Goal: Task Accomplishment & Management: Complete application form

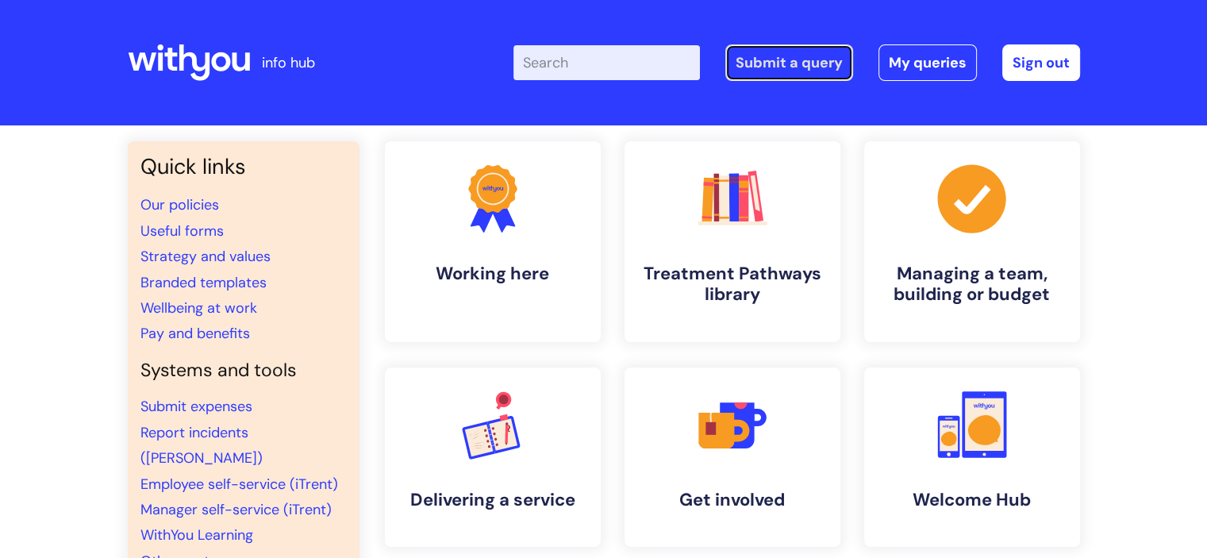
click at [772, 68] on link "Submit a query" at bounding box center [789, 62] width 128 height 36
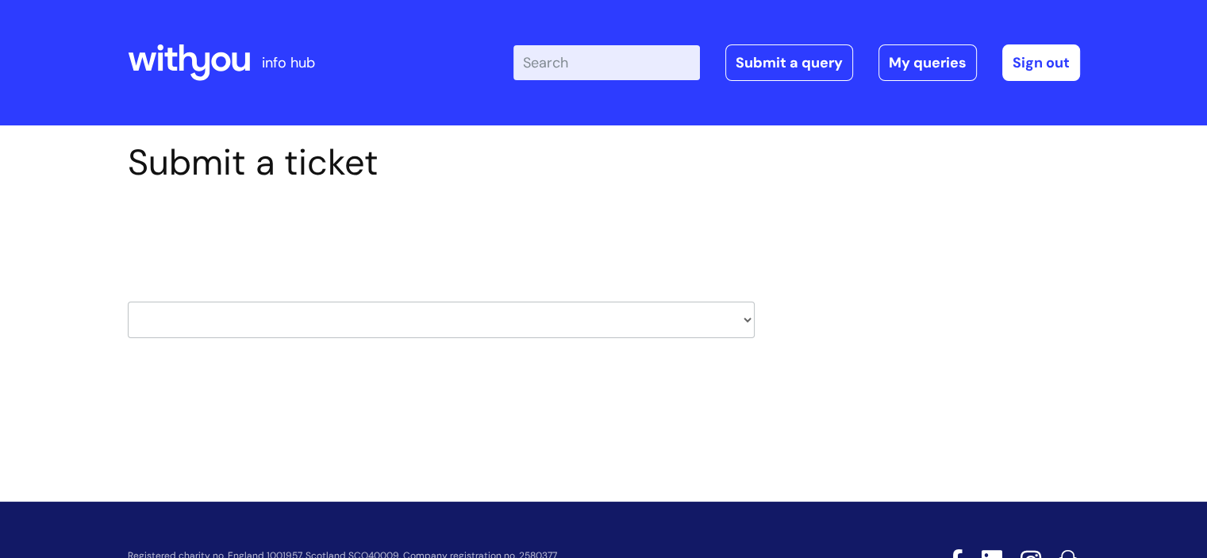
click at [308, 351] on div "Select issue type HR / People IT and Support Clinical Drug Alerts Finance Accou…" at bounding box center [441, 279] width 627 height 165
click at [308, 343] on div "Select issue type HR / People IT and Support Clinical Drug Alerts Finance Accou…" at bounding box center [441, 279] width 627 height 165
click at [308, 335] on select "HR / People IT and Support Clinical Drug Alerts Finance Accounts Data Support T…" at bounding box center [441, 319] width 627 height 36
select select "external_communications"
click at [48, 162] on div "Submit a ticket Select issue type HR / People IT and Support Clinical Drug Aler…" at bounding box center [603, 289] width 1207 height 328
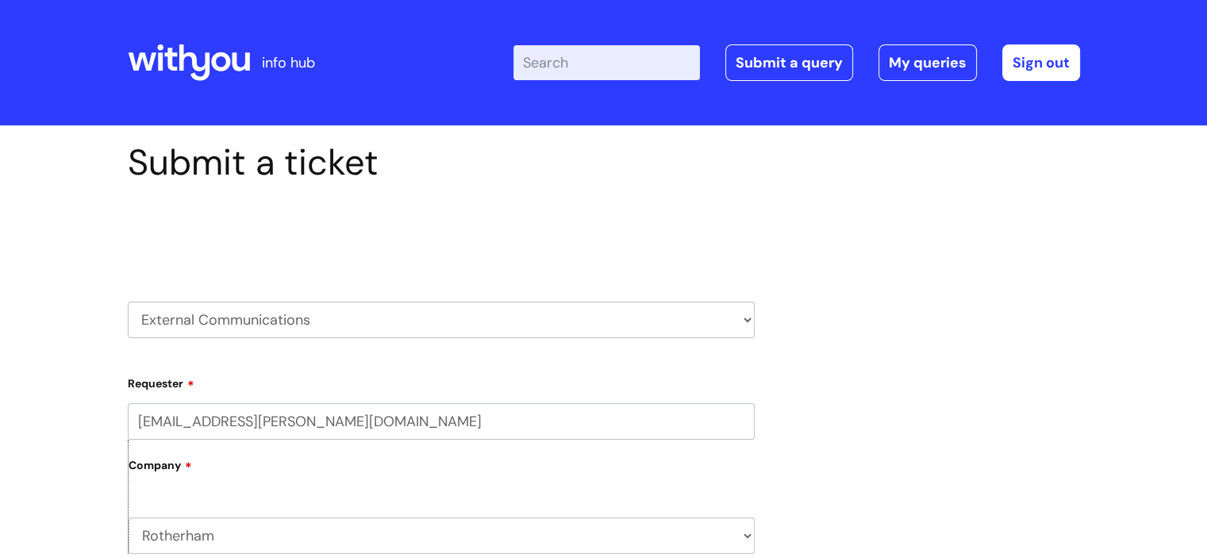
click at [295, 313] on select "HR / People IT and Support Clinical Drug Alerts Finance Accounts Data Support T…" at bounding box center [441, 319] width 627 height 36
click at [298, 297] on div "HR / People IT and Support Clinical Drug Alerts Finance Accounts Data Support T…" at bounding box center [441, 300] width 627 height 75
click at [278, 323] on select "HR / People IT and Support Clinical Drug Alerts Finance Accounts Data Support T…" at bounding box center [441, 319] width 627 height 36
select select "it_and_support"
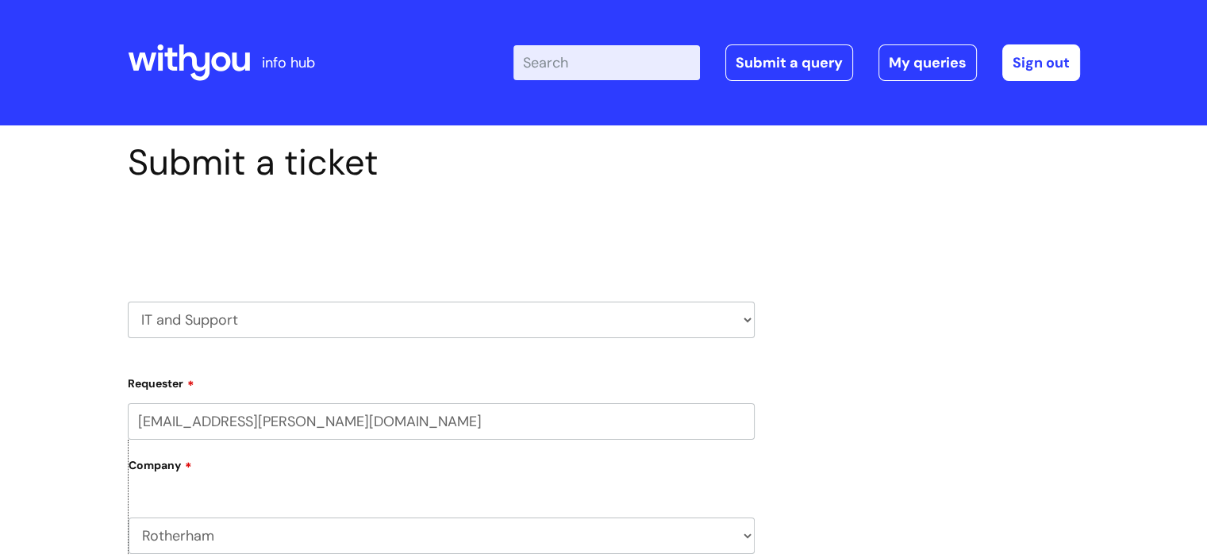
click at [128, 301] on select "HR / People IT and Support Clinical Drug Alerts Finance Accounts Data Support T…" at bounding box center [441, 319] width 627 height 36
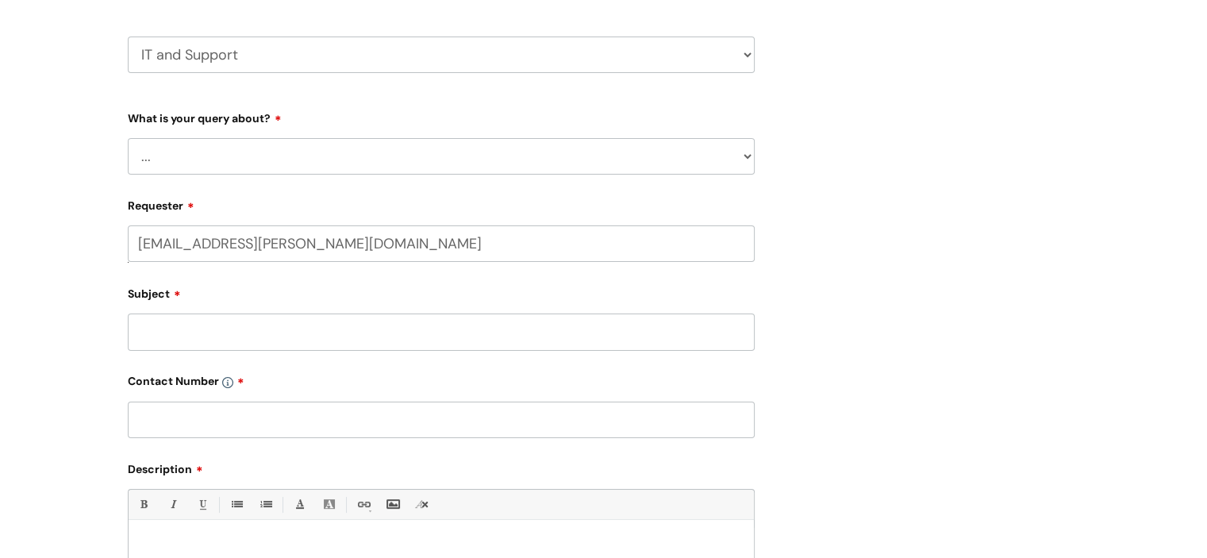
scroll to position [268, 0]
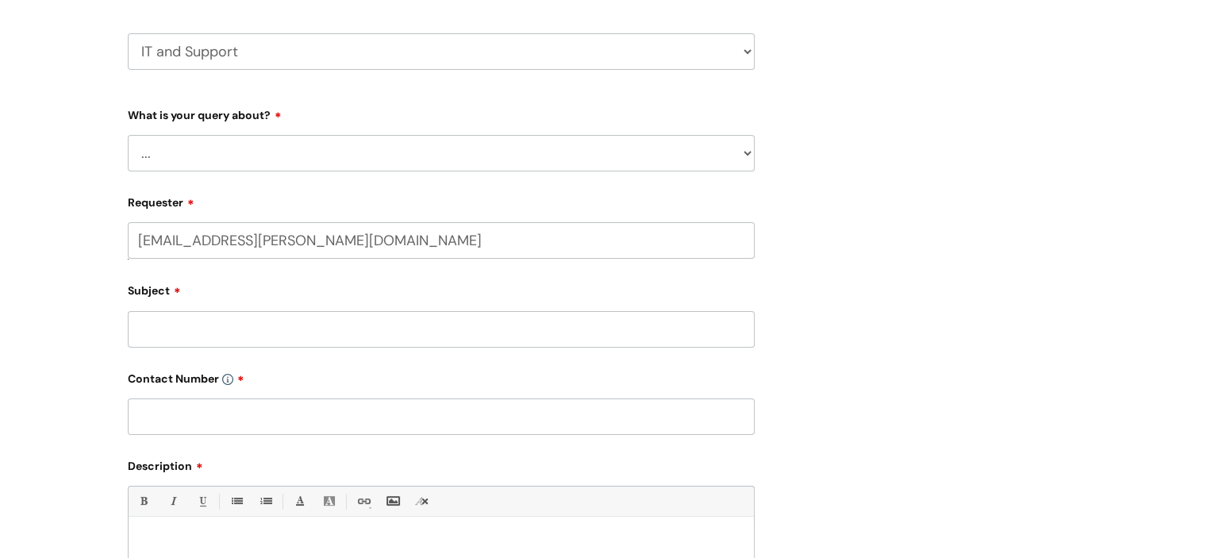
click at [231, 167] on select "... Mobile Phone Reset & MFA Accounts, Starters and Leavers IT Hardware issue I…" at bounding box center [441, 153] width 627 height 36
click at [128, 135] on select "... Mobile Phone Reset & MFA Accounts, Starters and Leavers IT Hardware issue I…" at bounding box center [441, 153] width 627 height 36
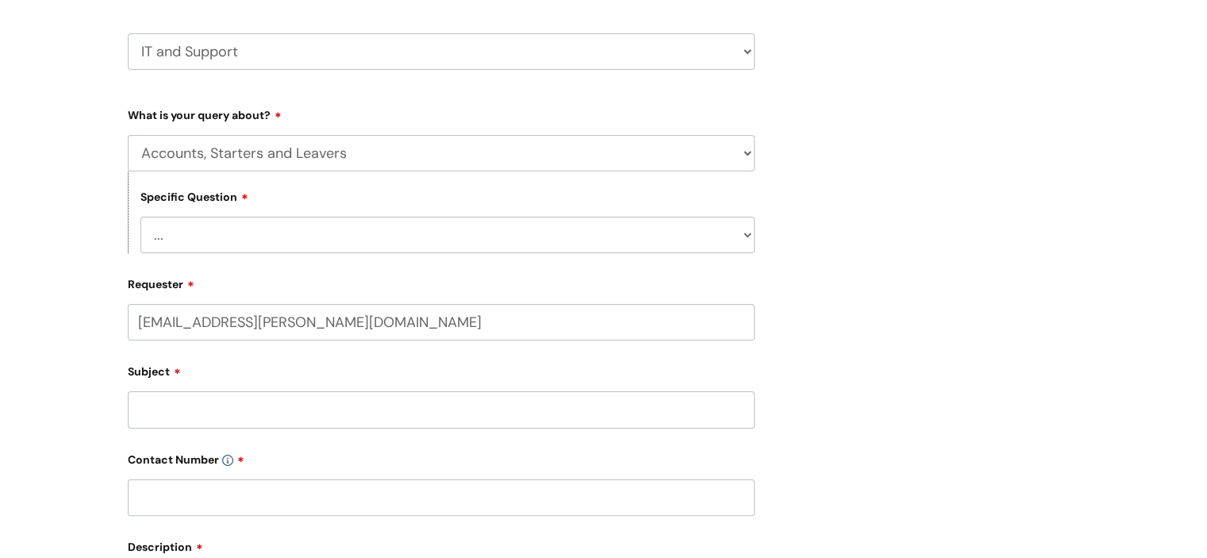
click at [254, 229] on select "... I have a new starter I have a leaver I need to make a change to an account …" at bounding box center [447, 235] width 614 height 36
click at [258, 180] on div "Specific Question ... I have a new starter I have a leaver I need to make a cha…" at bounding box center [441, 212] width 627 height 82
click at [255, 156] on select "... Mobile Phone Reset & MFA Accounts, Starters and Leavers IT Hardware issue I…" at bounding box center [441, 153] width 627 height 36
click at [128, 135] on select "... Mobile Phone Reset & MFA Accounts, Starters and Leavers IT Hardware issue I…" at bounding box center [441, 153] width 627 height 36
click at [246, 164] on select "... Mobile Phone Reset & MFA Accounts, Starters and Leavers IT Hardware issue I…" at bounding box center [441, 153] width 627 height 36
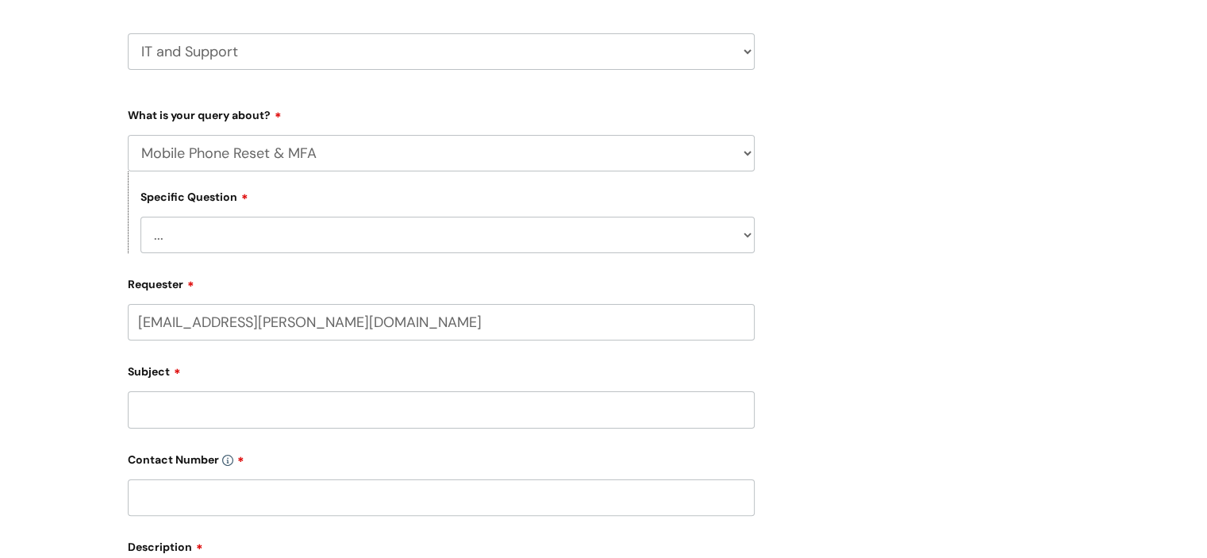
select select "Something Else"
click at [128, 135] on select "... Mobile Phone Reset & MFA Accounts, Starters and Leavers IT Hardware issue I…" at bounding box center [441, 153] width 627 height 36
click at [248, 245] on select "... My problem is not listed" at bounding box center [447, 235] width 614 height 36
select select "My problem is not listed"
click at [140, 217] on select "... My problem is not listed" at bounding box center [447, 235] width 614 height 36
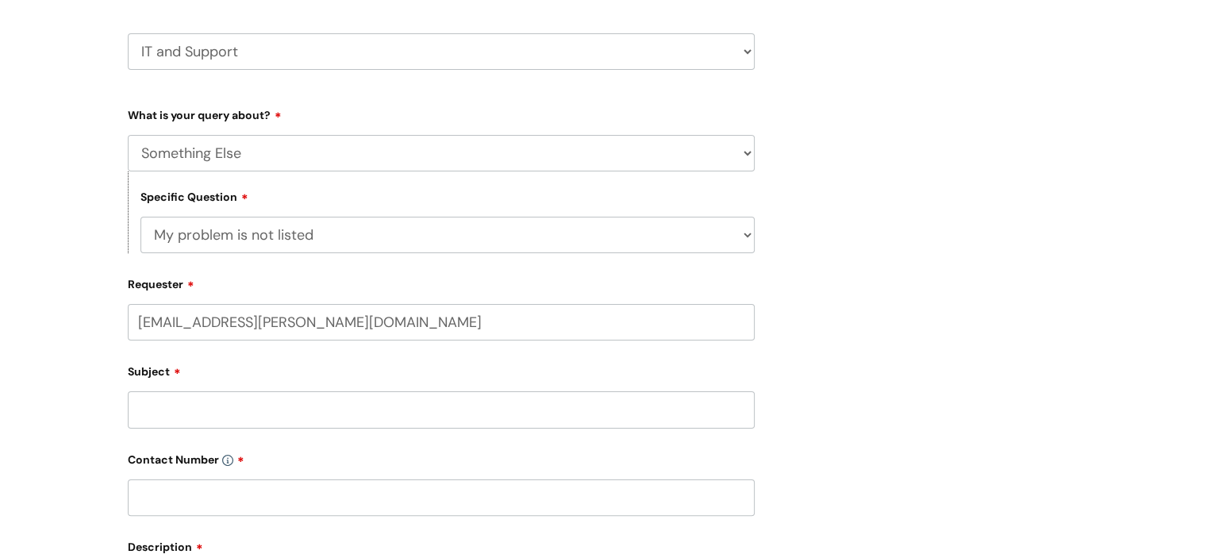
click at [231, 411] on input "Subject" at bounding box center [441, 409] width 627 height 36
type input "Chasing up a phone"
click at [231, 497] on input "text" at bounding box center [441, 497] width 627 height 36
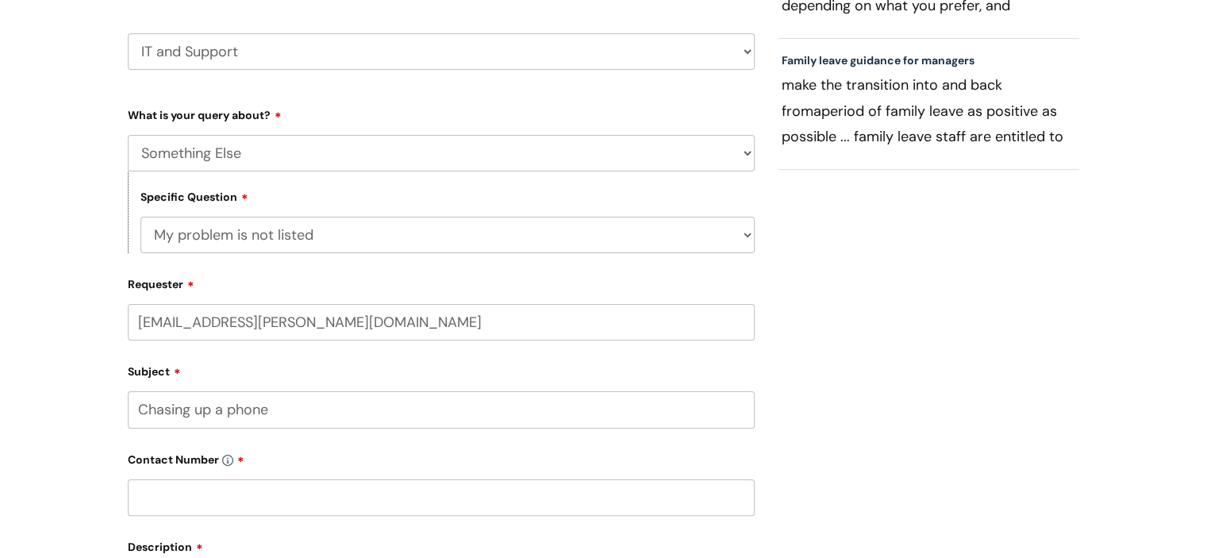
paste input ": 07799917443"
click at [146, 493] on input ": 07799917443" at bounding box center [441, 497] width 627 height 36
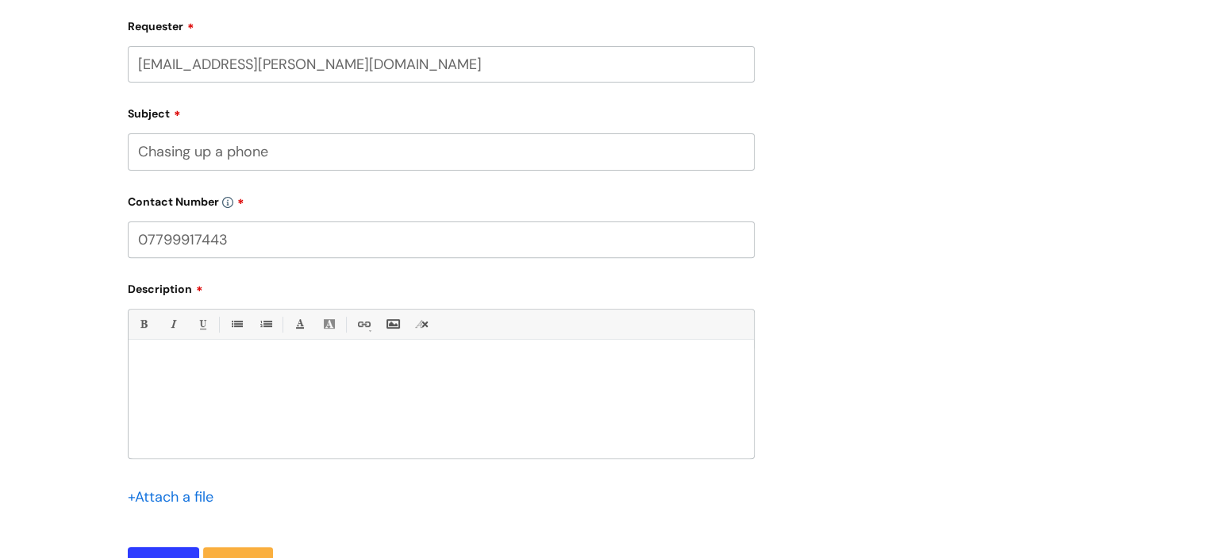
type input "07799917443"
click at [210, 397] on div at bounding box center [441, 402] width 625 height 109
click at [453, 403] on div "Hi Please can I chase up a phone ordered for new starter Joanne Powell - starti…" at bounding box center [441, 402] width 625 height 109
click at [727, 396] on p "Please can I chase up a phone ordered for new starter Joanne Pow ell - starting…" at bounding box center [440, 396] width 601 height 14
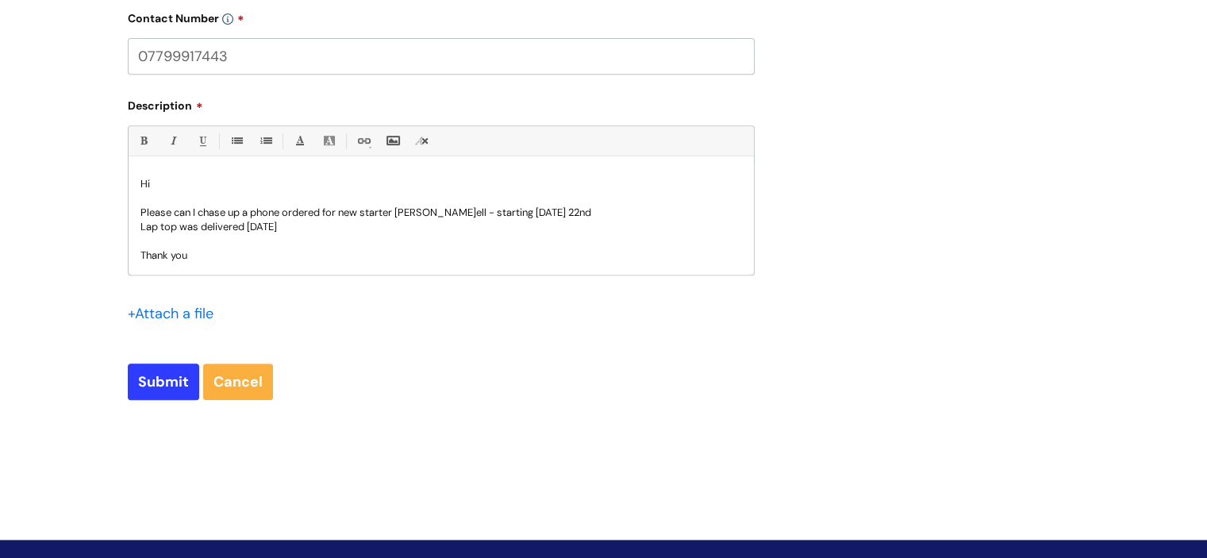
scroll to position [710, 0]
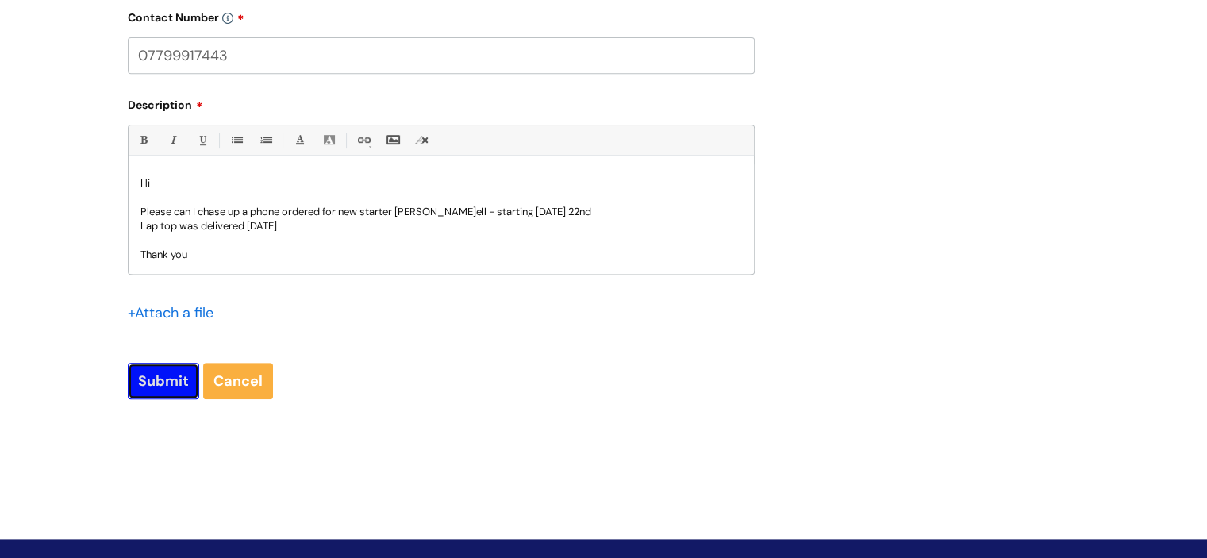
click at [169, 390] on input "Submit" at bounding box center [163, 381] width 71 height 36
type input "Please Wait..."
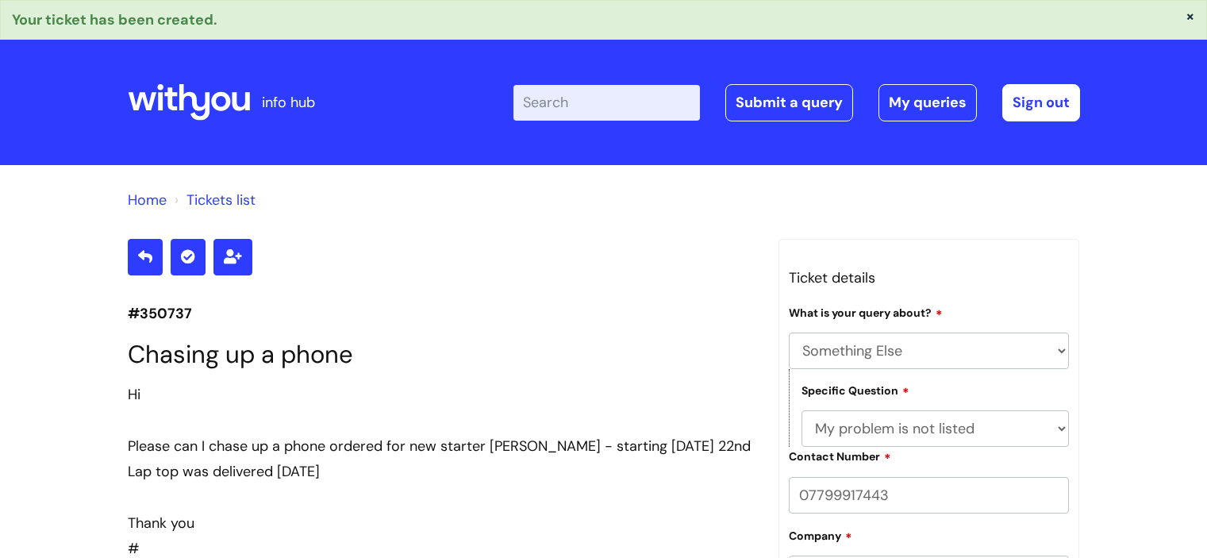
select select "Something Else"
select select "My problem is not listed"
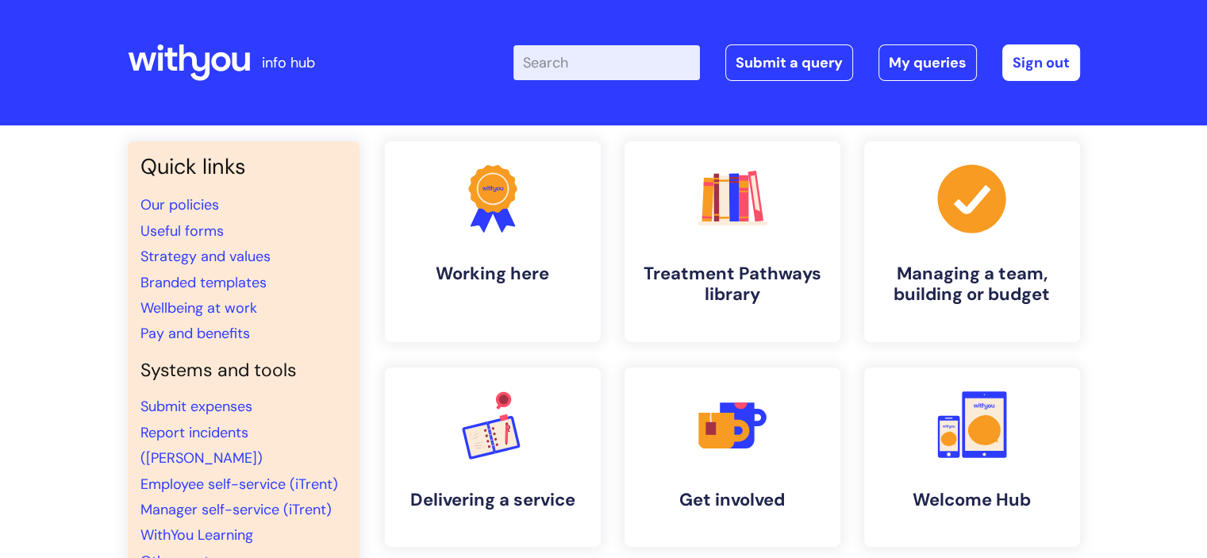
click at [556, 72] on input "Enter your search term here..." at bounding box center [606, 62] width 186 height 35
type input "job descrip"
click button "Search" at bounding box center [0, 0] width 0 height 0
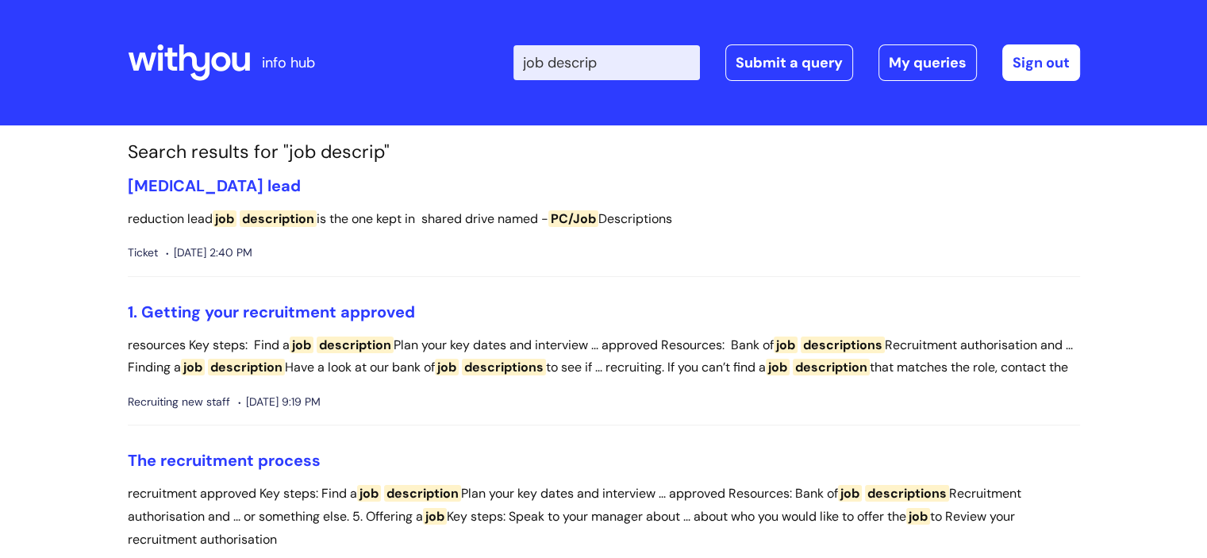
click at [620, 75] on input "job descrip" at bounding box center [606, 62] width 186 height 35
click at [619, 59] on input "HCA job des" at bounding box center [606, 62] width 186 height 35
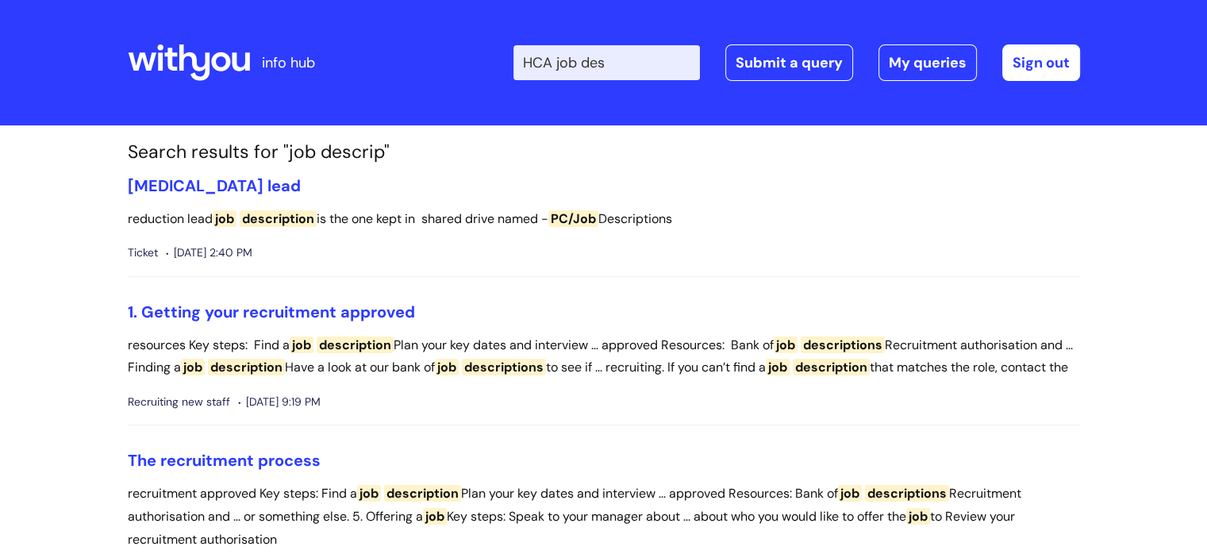
click at [619, 59] on input "HCA job des" at bounding box center [606, 62] width 186 height 35
type input "probation"
click button "Search" at bounding box center [0, 0] width 0 height 0
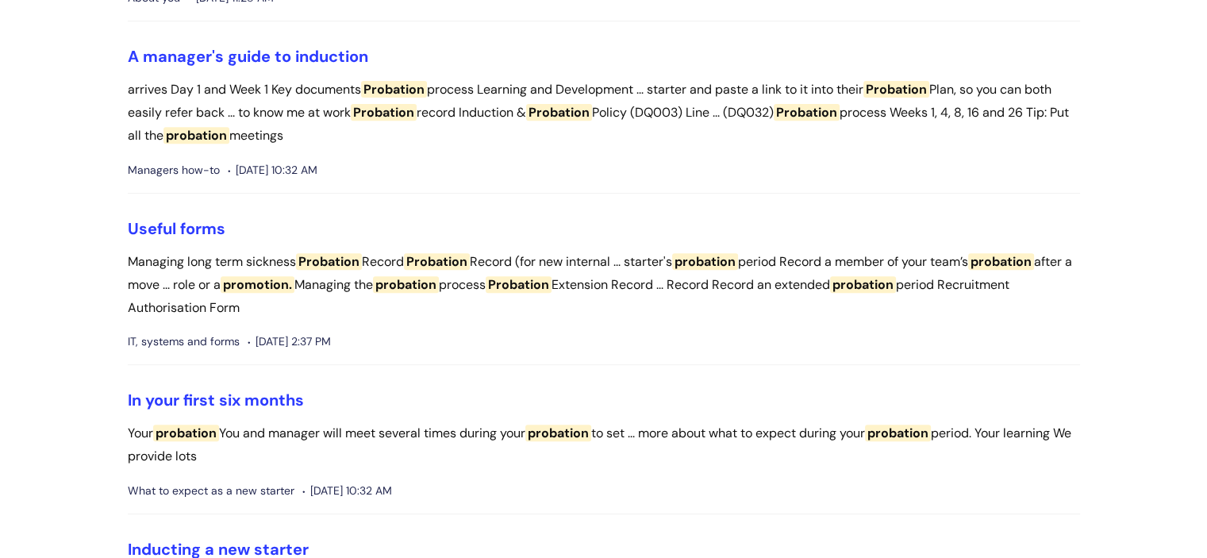
scroll to position [654, 0]
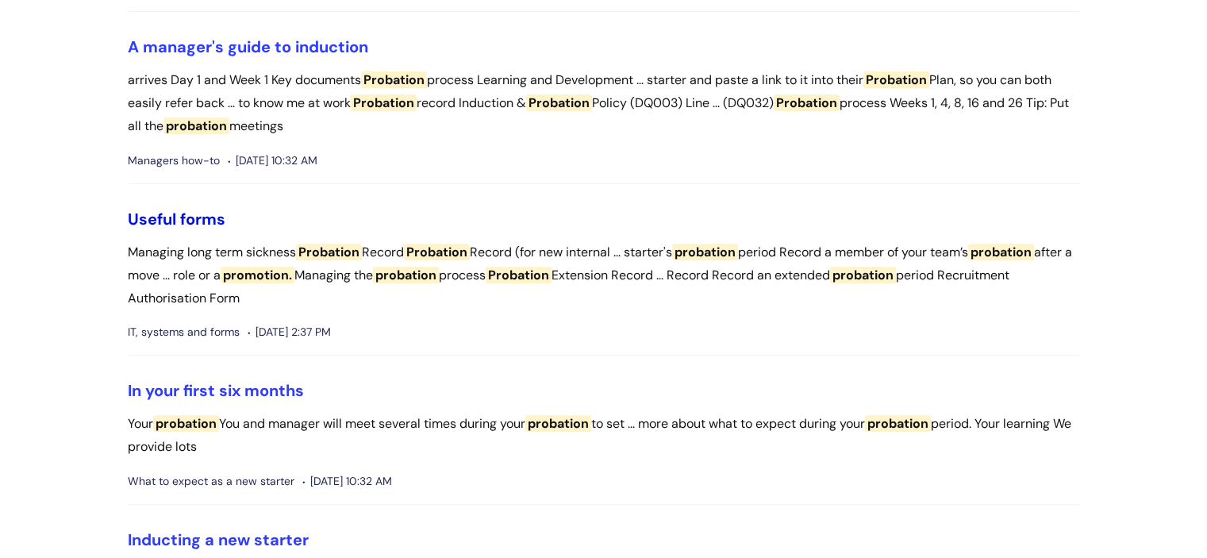
click at [194, 215] on link "Useful forms" at bounding box center [177, 219] width 98 height 21
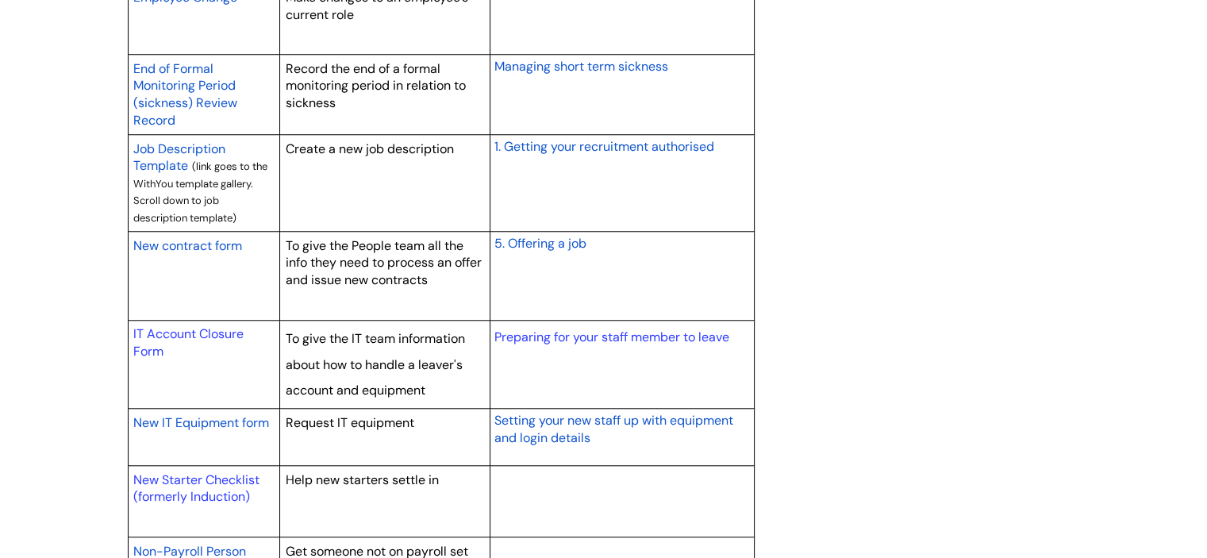
scroll to position [2060, 0]
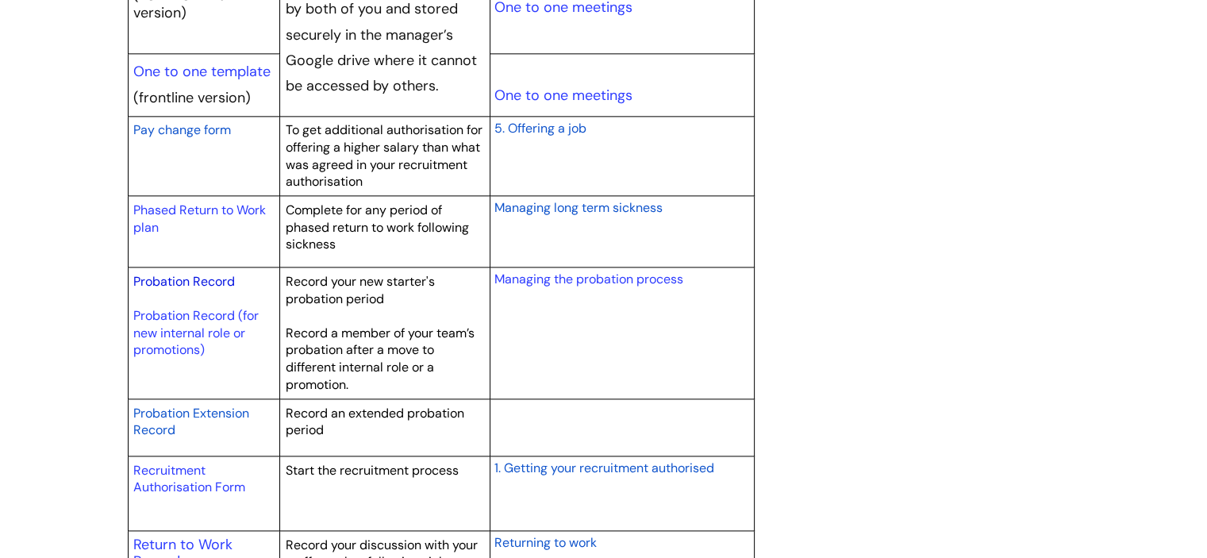
click at [208, 279] on link "Probation Record" at bounding box center [184, 281] width 102 height 17
